Goal: Information Seeking & Learning: Understand process/instructions

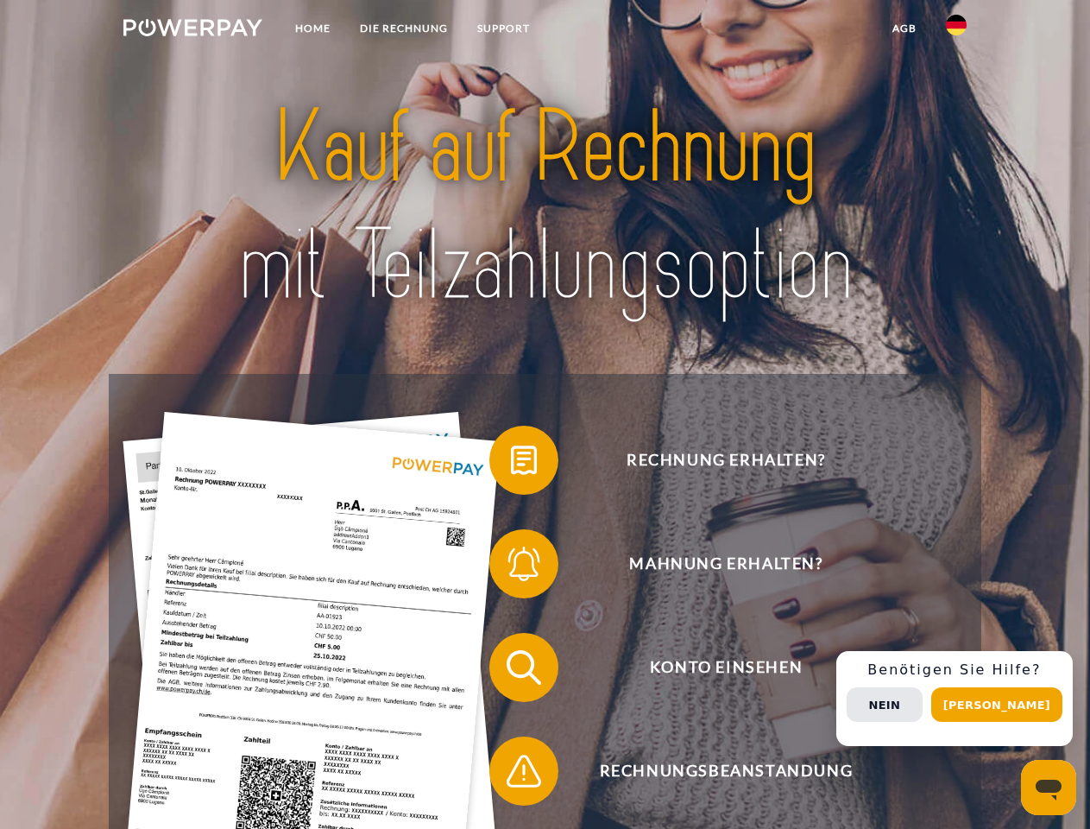
click at [192, 30] on img at bounding box center [192, 27] width 139 height 17
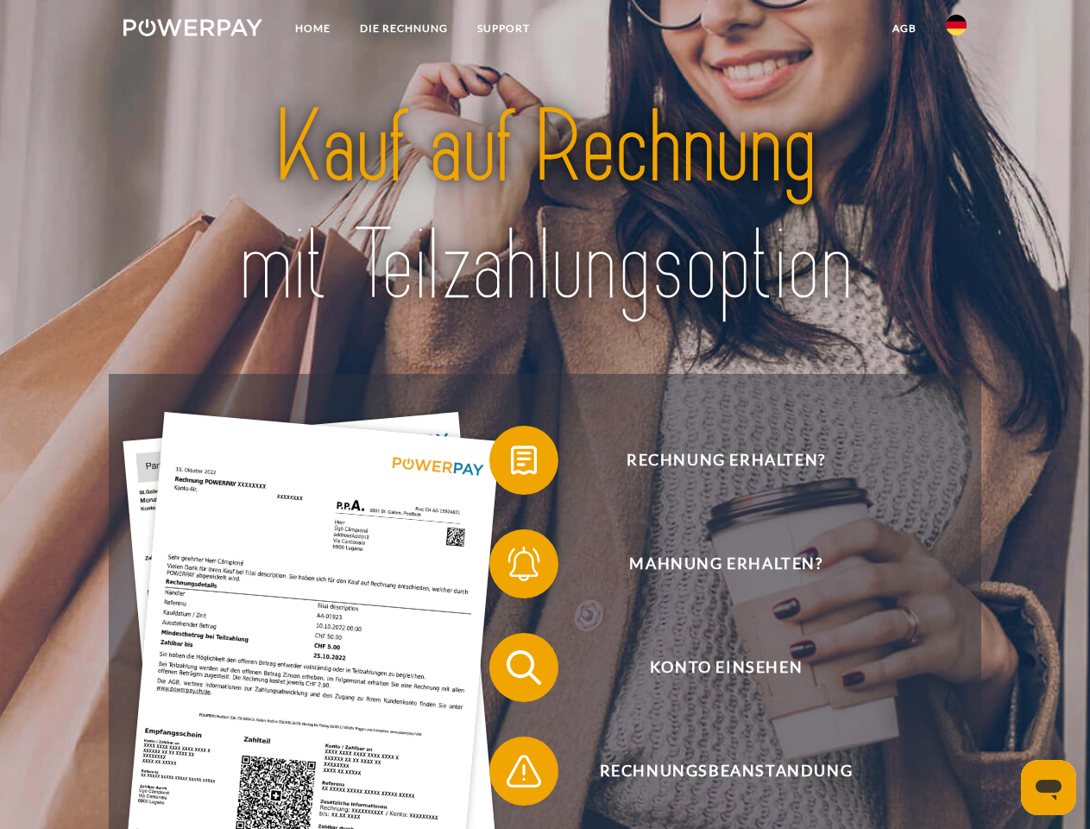
click at [956, 30] on img at bounding box center [956, 25] width 21 height 21
click at [904, 28] on link "agb" at bounding box center [905, 28] width 54 height 31
click at [511, 464] on span at bounding box center [498, 460] width 86 height 86
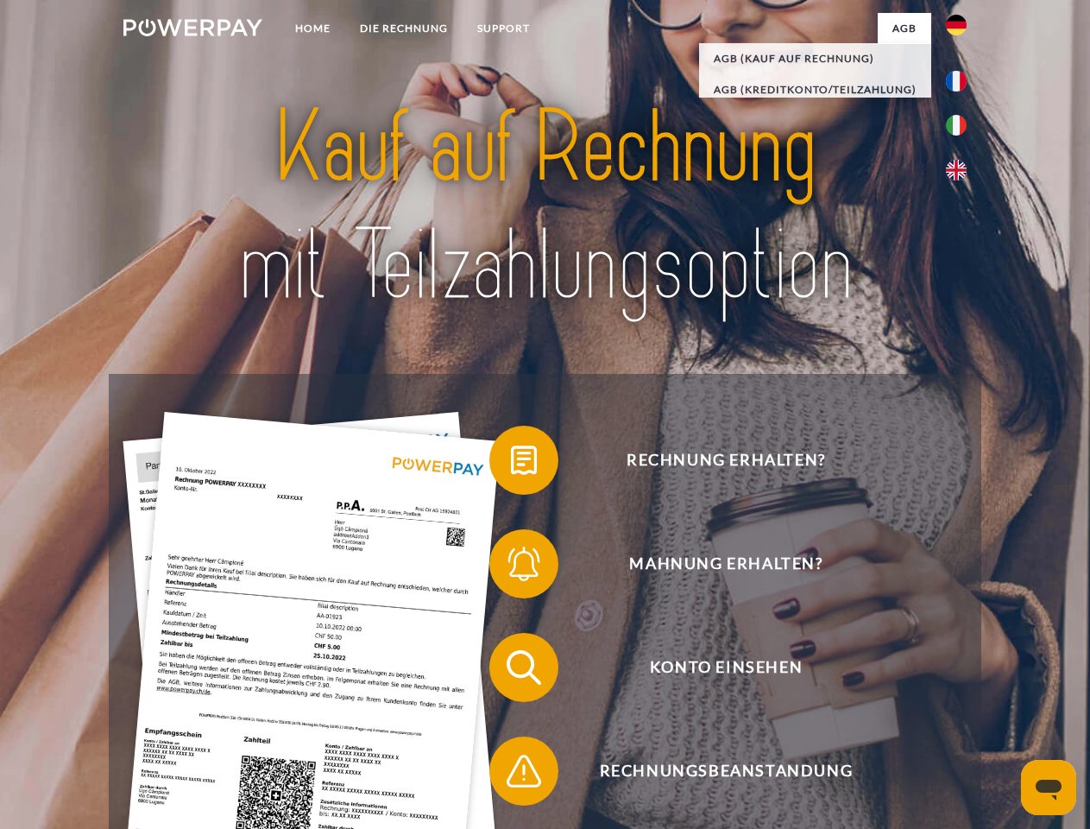
click at [511, 567] on span at bounding box center [498, 563] width 86 height 86
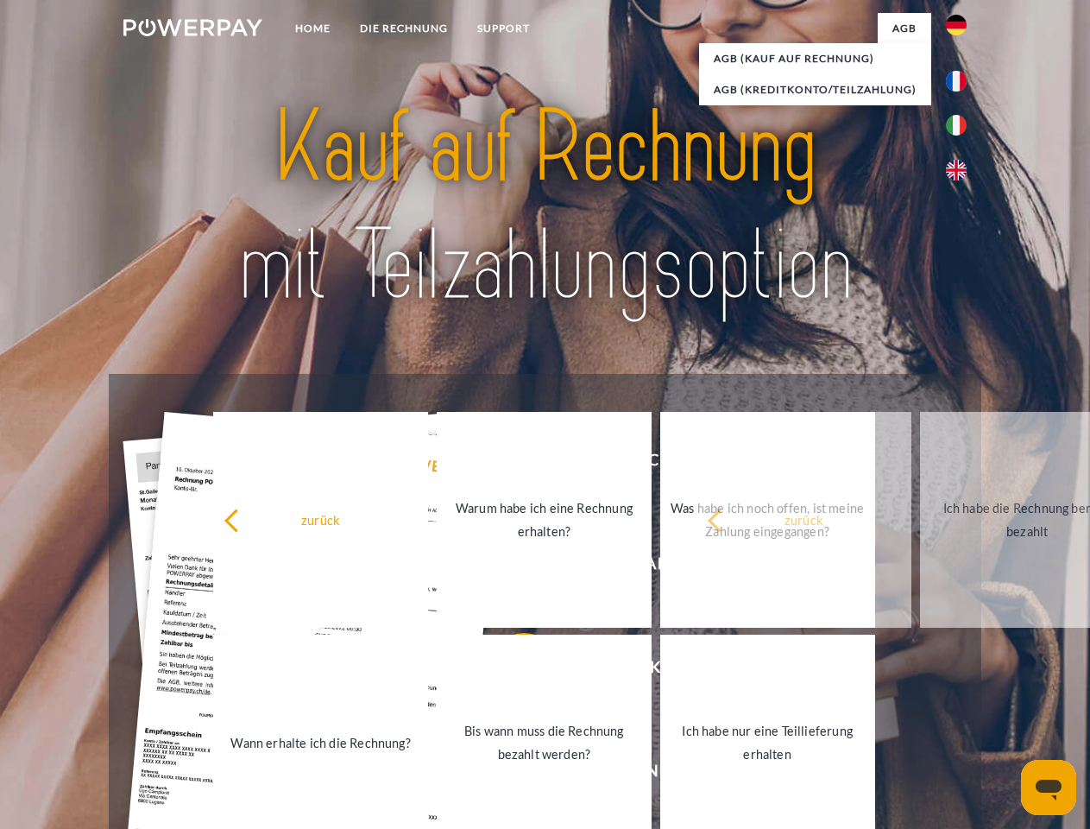
click at [511, 671] on link "Bis wann muss die Rechnung bezahlt werden?" at bounding box center [544, 742] width 215 height 216
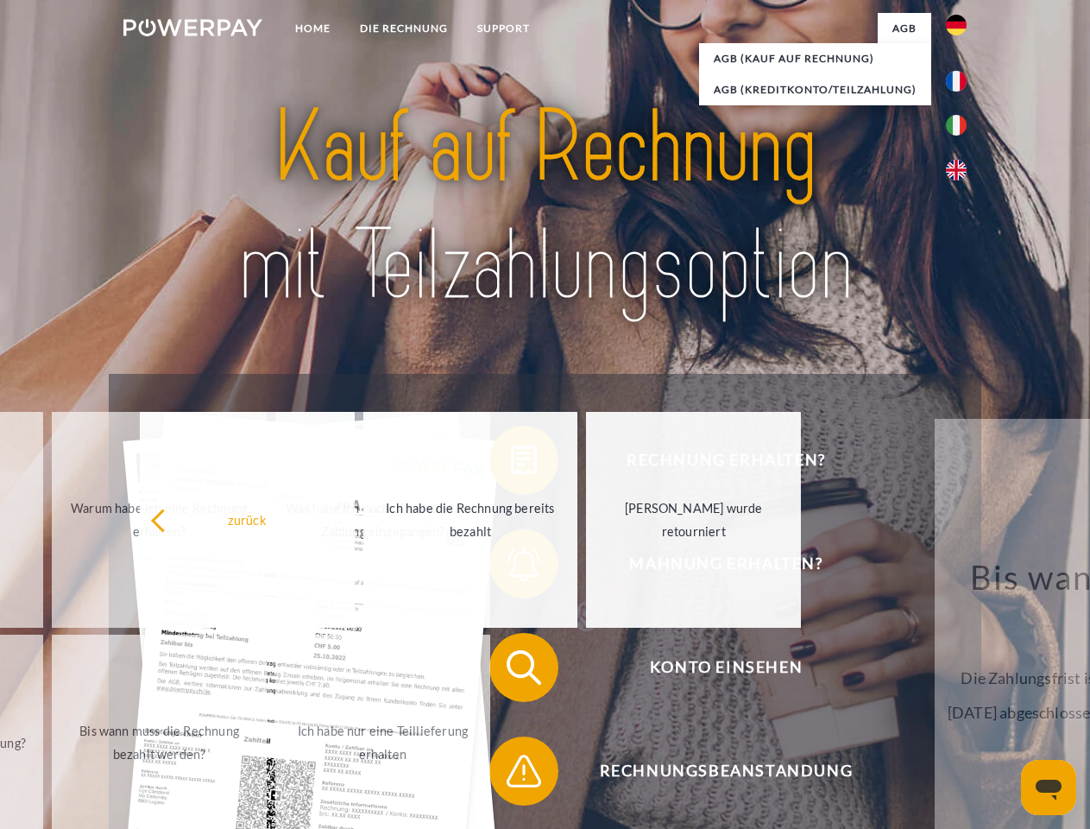
click at [509, 774] on div "zurück Warum habe ich eine Rechnung erhalten? Was habe ich noch offen, ist mein…" at bounding box center [160, 630] width 697 height 445
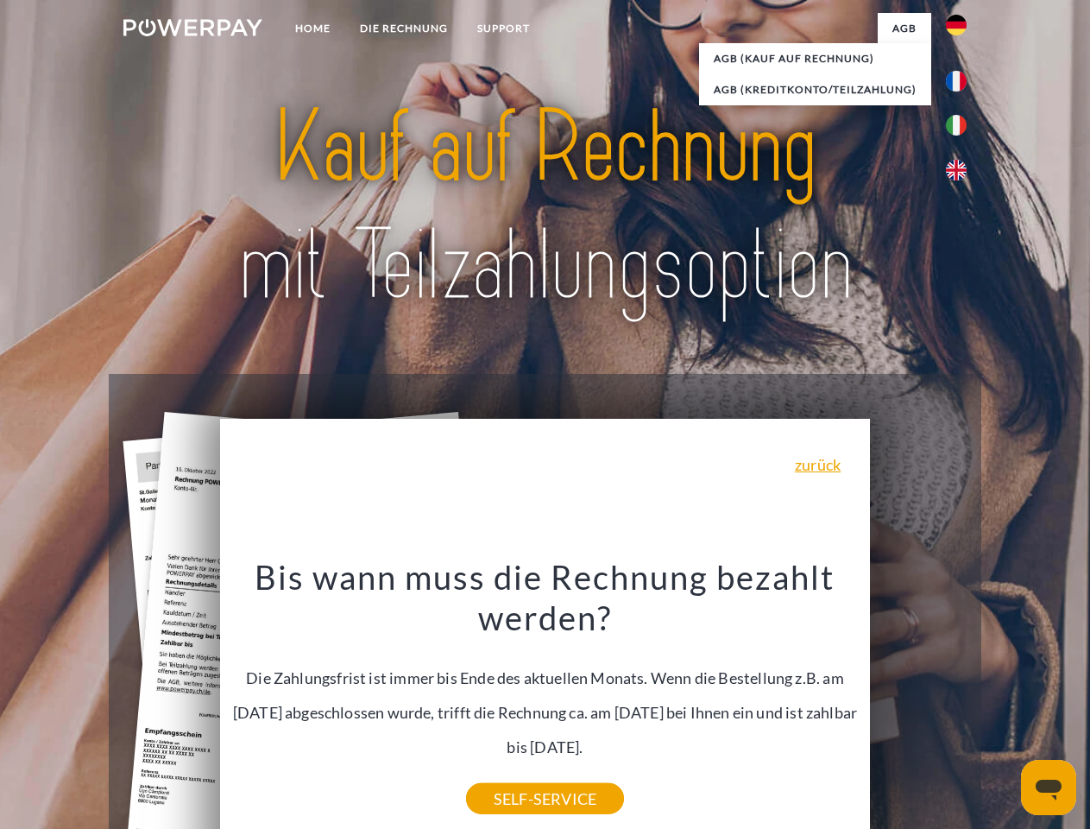
click at [961, 698] on div "Rechnung erhalten? Mahnung erhalten? Konto einsehen" at bounding box center [545, 719] width 872 height 691
click at [918, 702] on span "Konto einsehen" at bounding box center [725, 667] width 423 height 69
click at [1003, 704] on header "Home DIE RECHNUNG SUPPORT" at bounding box center [545, 596] width 1090 height 1192
